Goal: Task Accomplishment & Management: Manage account settings

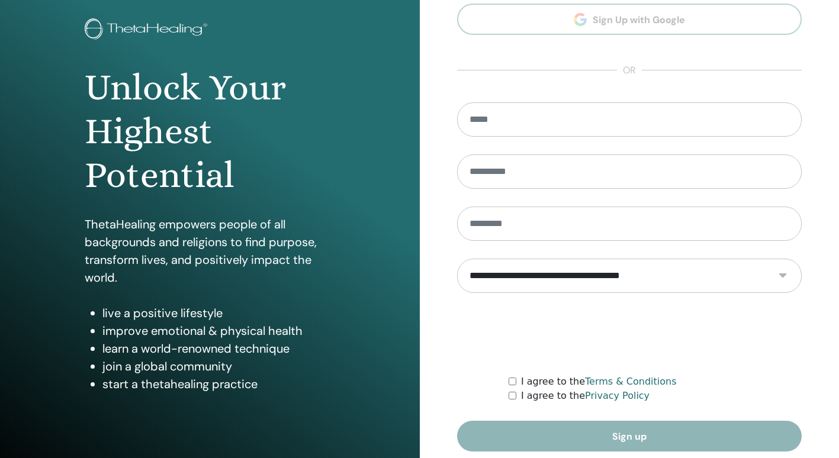
scroll to position [110, 0]
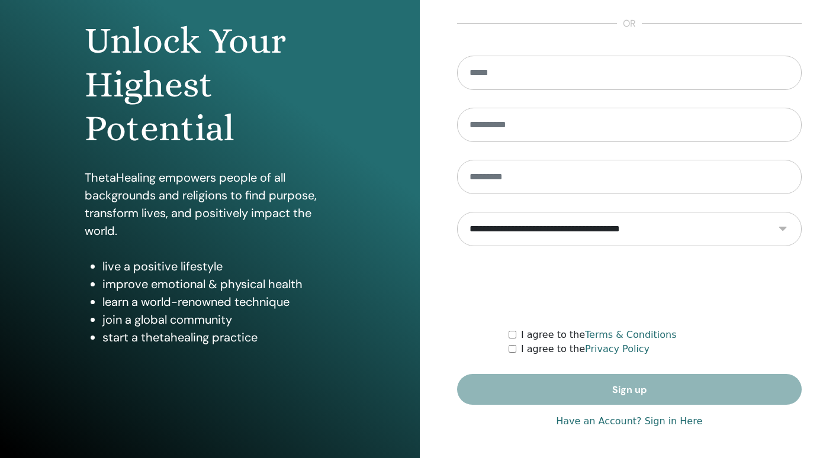
click at [625, 423] on link "Have an Account? Sign in Here" at bounding box center [629, 422] width 146 height 14
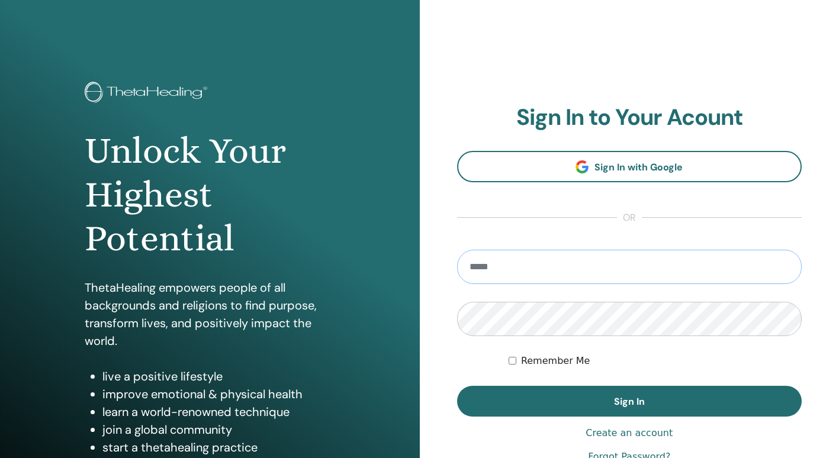
click at [557, 263] on input "email" at bounding box center [629, 267] width 345 height 34
type input "**********"
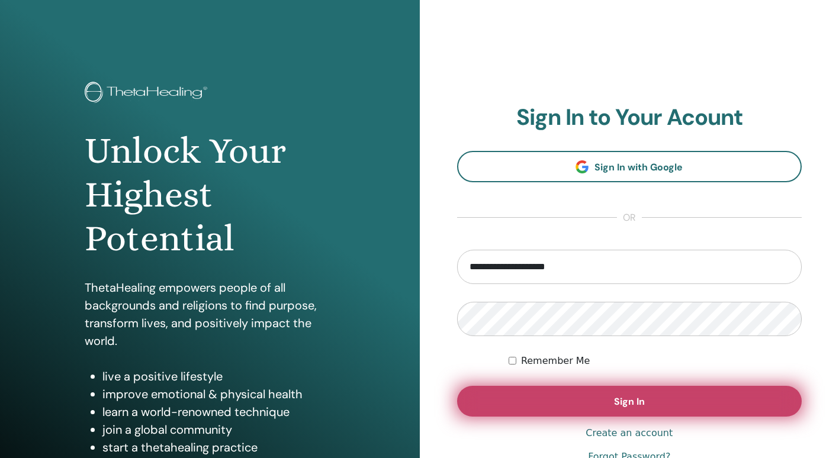
click at [549, 392] on button "Sign In" at bounding box center [629, 401] width 345 height 31
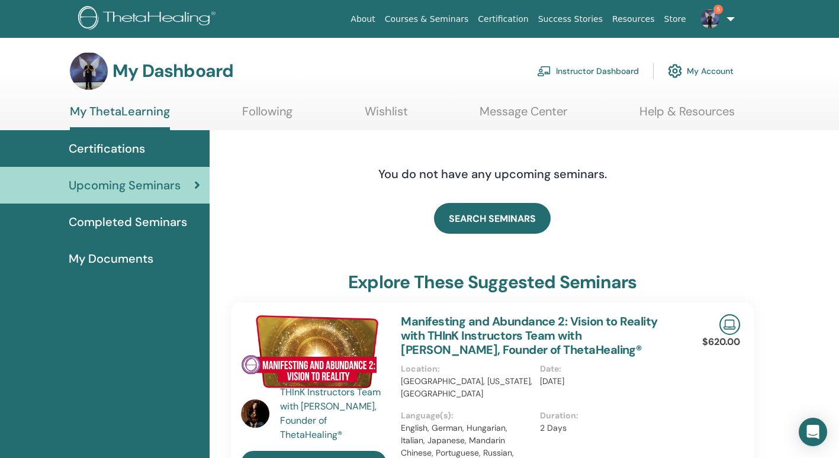
click at [632, 69] on link "Instructor Dashboard" at bounding box center [588, 71] width 102 height 26
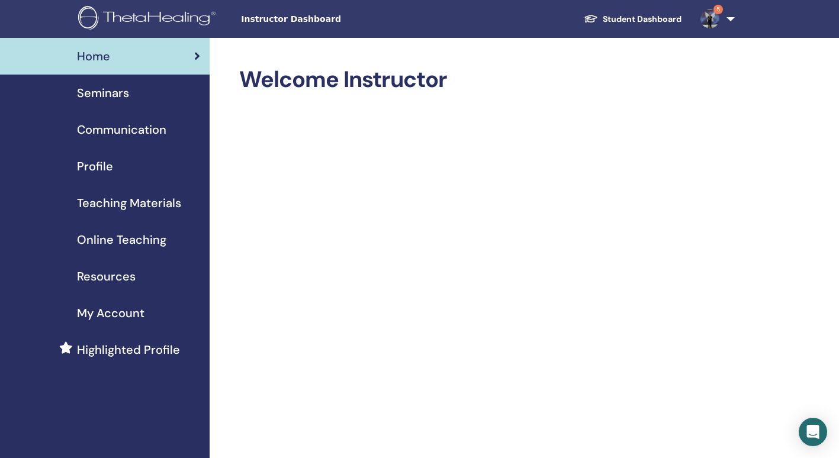
click at [109, 92] on span "Seminars" at bounding box center [103, 93] width 52 height 18
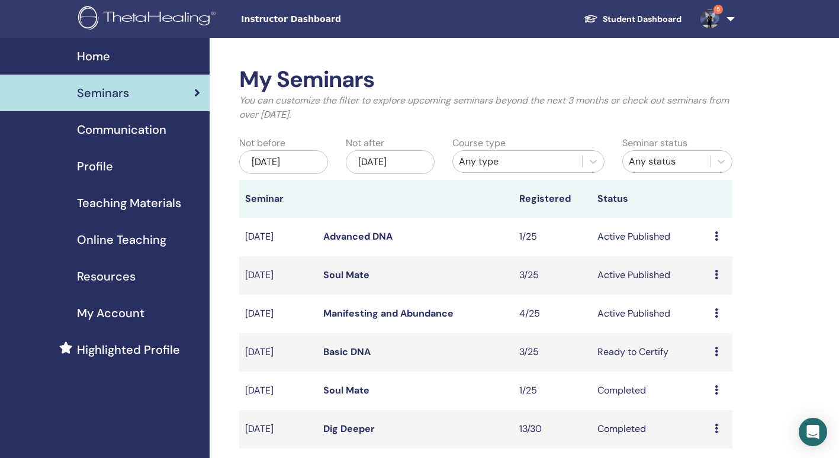
click at [355, 312] on link "Manifesting and Abundance" at bounding box center [388, 313] width 130 height 12
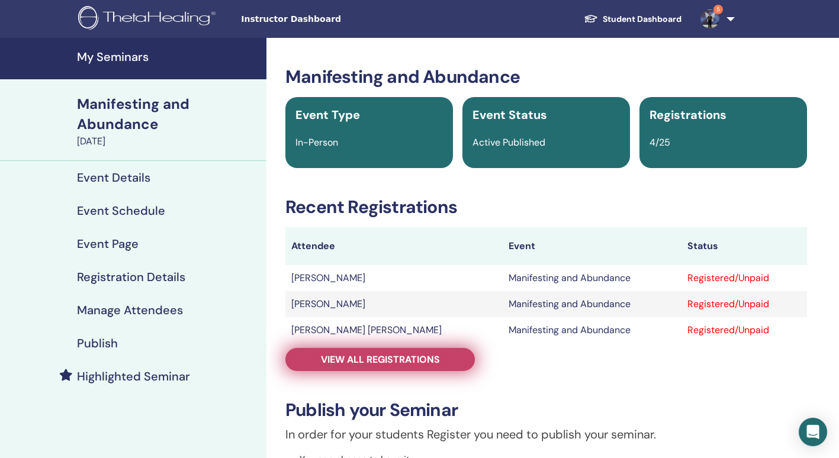
click at [437, 357] on span "View all registrations" at bounding box center [380, 360] width 119 height 12
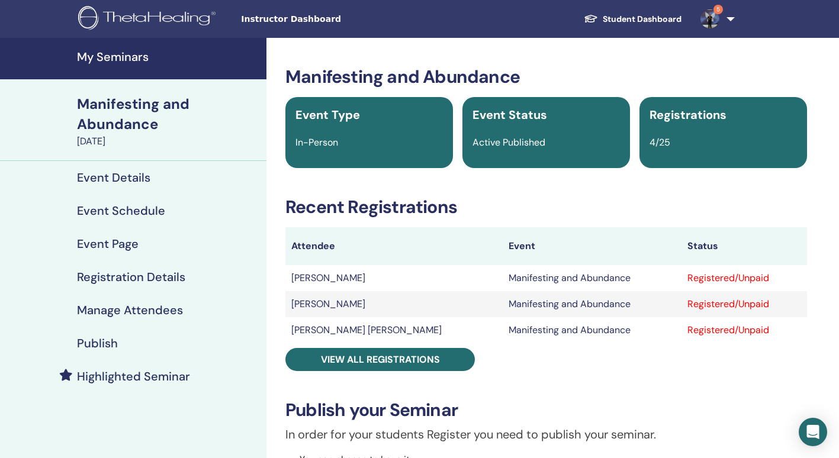
click at [104, 54] on h4 "My Seminars" at bounding box center [168, 57] width 182 height 14
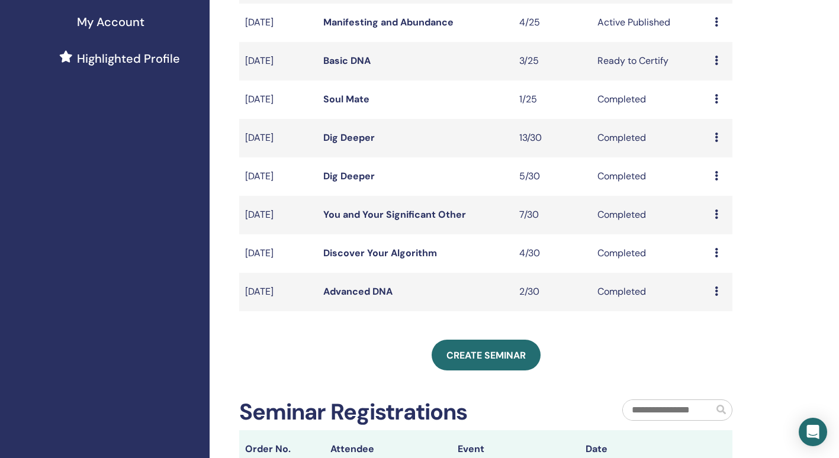
scroll to position [296, 0]
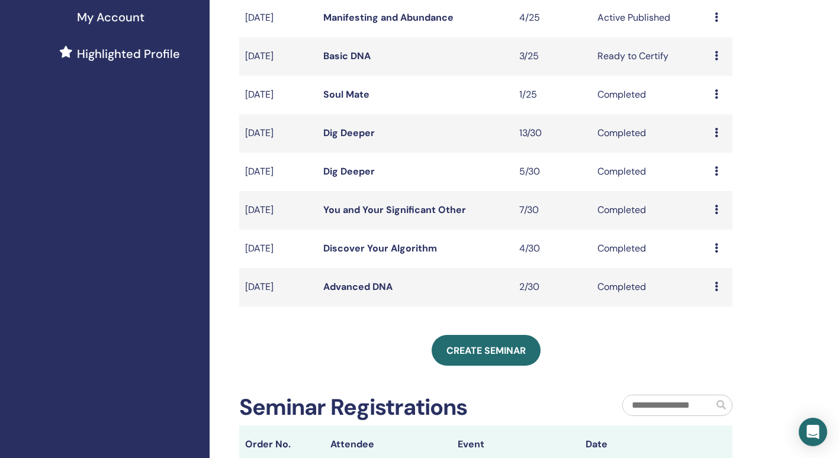
click at [349, 132] on link "Dig Deeper" at bounding box center [349, 133] width 52 height 12
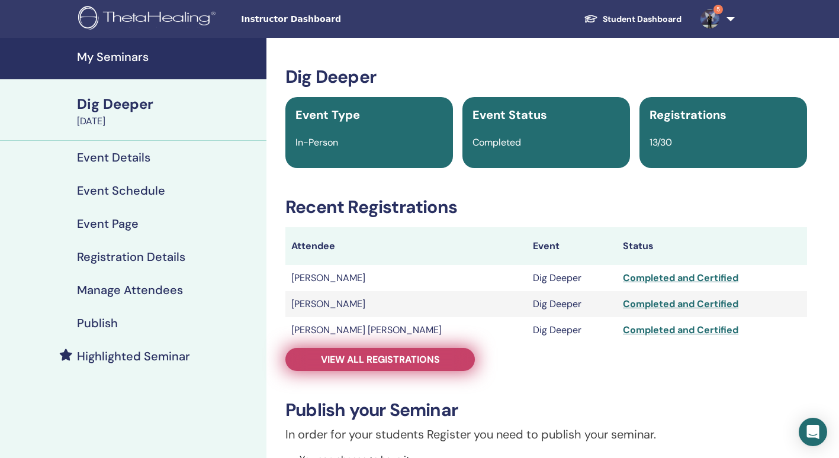
click at [452, 368] on link "View all registrations" at bounding box center [381, 359] width 190 height 23
click at [379, 354] on span "View all registrations" at bounding box center [380, 360] width 119 height 12
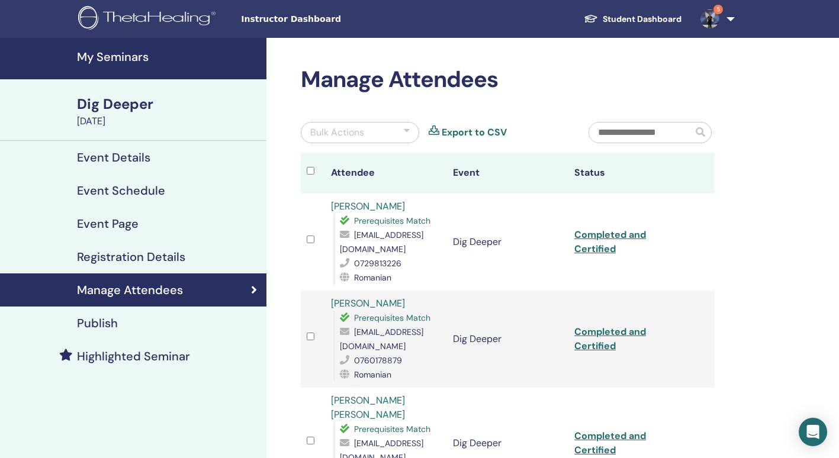
click at [733, 22] on link "5" at bounding box center [715, 19] width 49 height 38
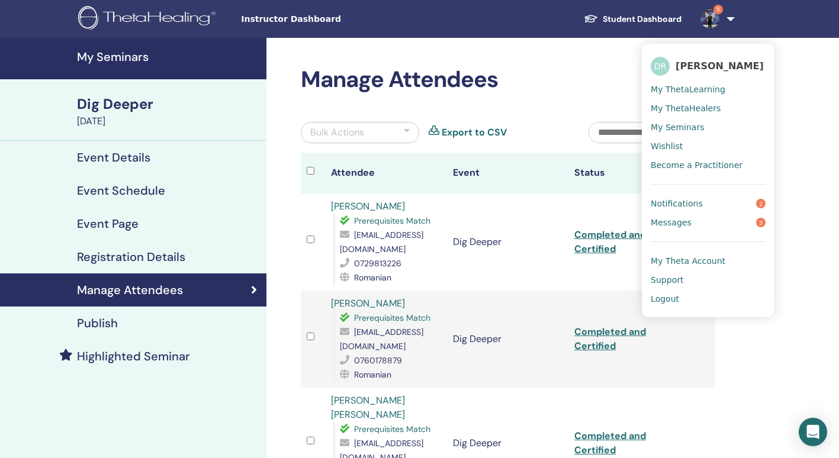
click at [669, 299] on span "Logout" at bounding box center [665, 299] width 28 height 11
